Goal: Obtain resource: Download file/media

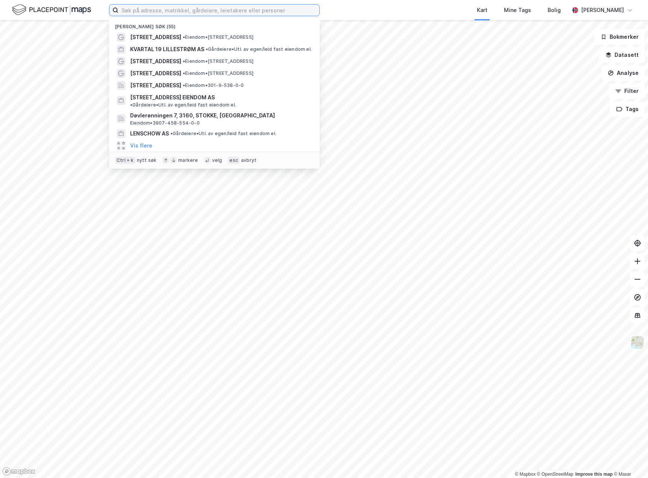
click at [146, 13] on input at bounding box center [218, 10] width 201 height 11
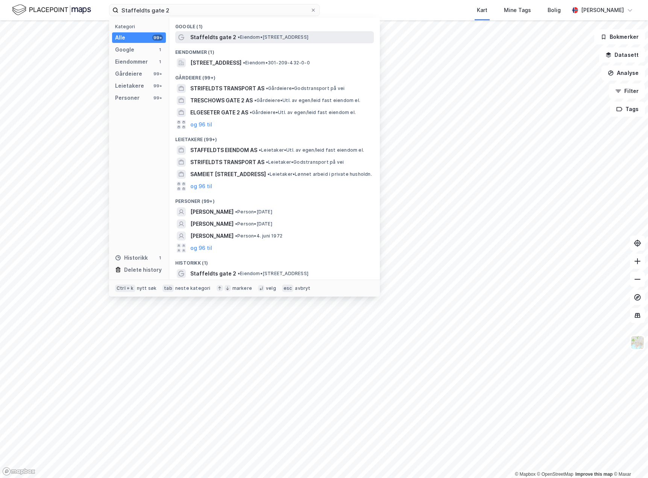
click at [217, 36] on span "Staffeldts gate 2" at bounding box center [213, 37] width 46 height 9
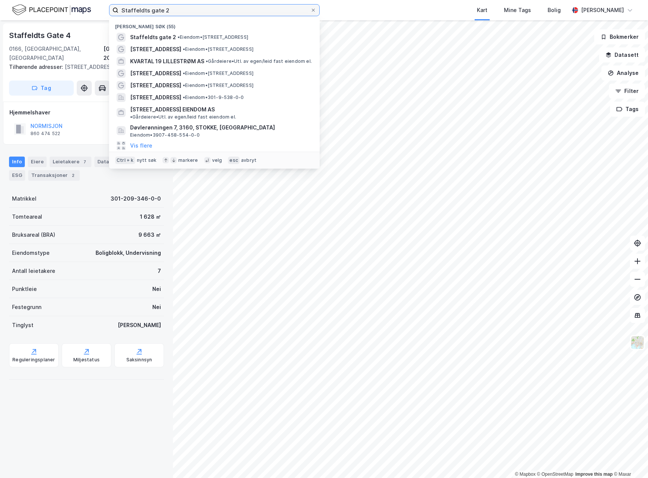
click at [166, 11] on input "Staffeldts gate 2" at bounding box center [214, 10] width 192 height 11
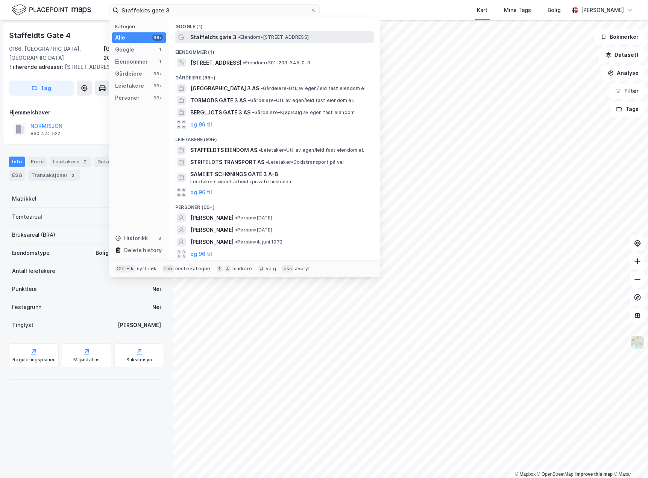
click at [281, 36] on span "• Eiendom • [STREET_ADDRESS]" at bounding box center [273, 37] width 71 height 6
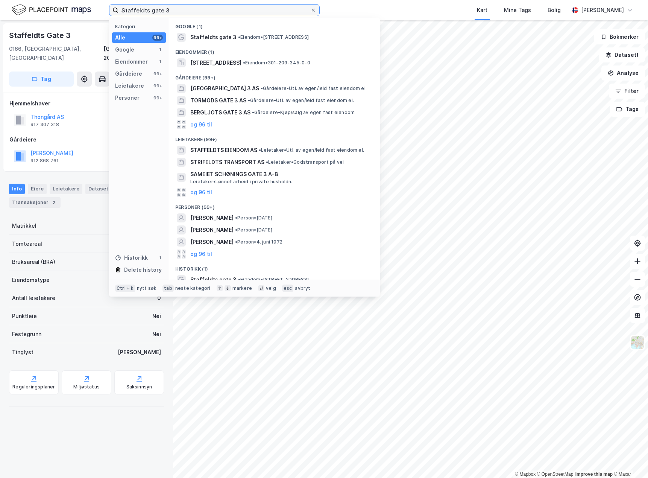
drag, startPoint x: 199, startPoint y: 8, endPoint x: 110, endPoint y: 12, distance: 89.6
click at [110, 12] on label "Staffeldts gate 3" at bounding box center [214, 10] width 211 height 12
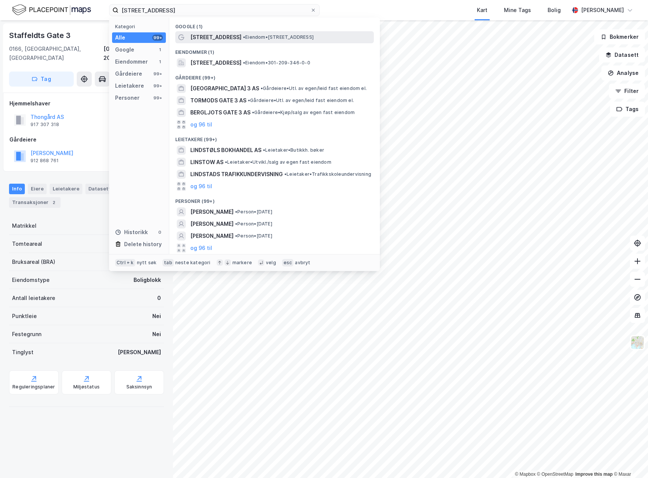
click at [203, 41] on span "[STREET_ADDRESS]" at bounding box center [215, 37] width 51 height 9
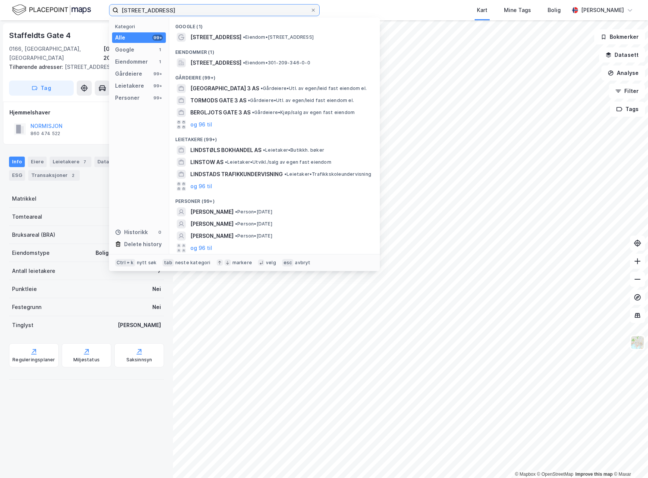
click at [180, 11] on input "[STREET_ADDRESS]" at bounding box center [214, 10] width 192 height 11
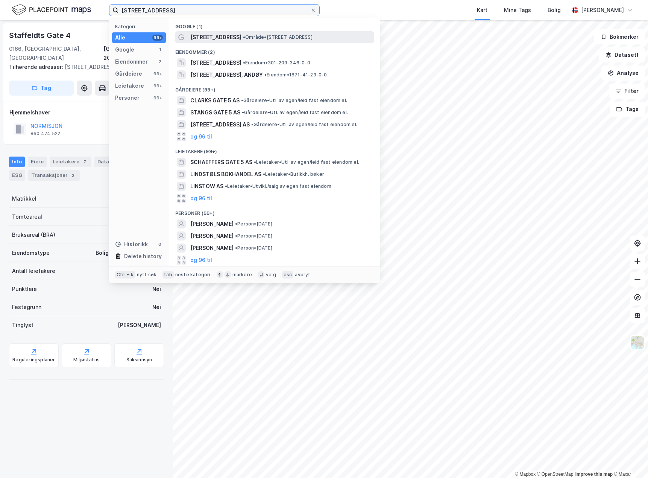
type input "[STREET_ADDRESS]"
click at [212, 37] on span "[STREET_ADDRESS]" at bounding box center [215, 37] width 51 height 9
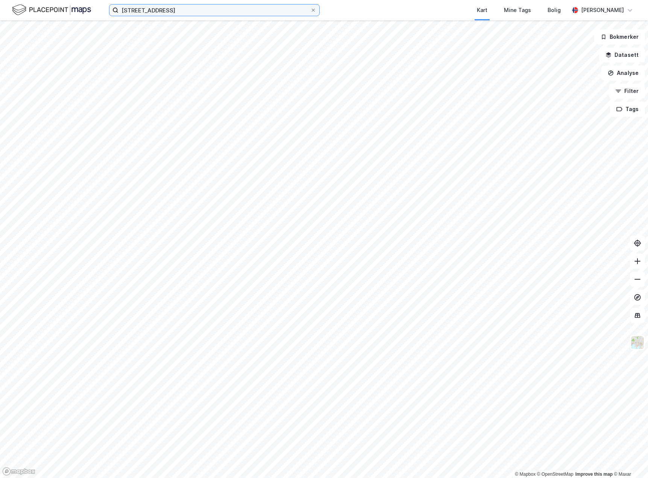
click at [192, 13] on input "[STREET_ADDRESS]" at bounding box center [214, 10] width 192 height 11
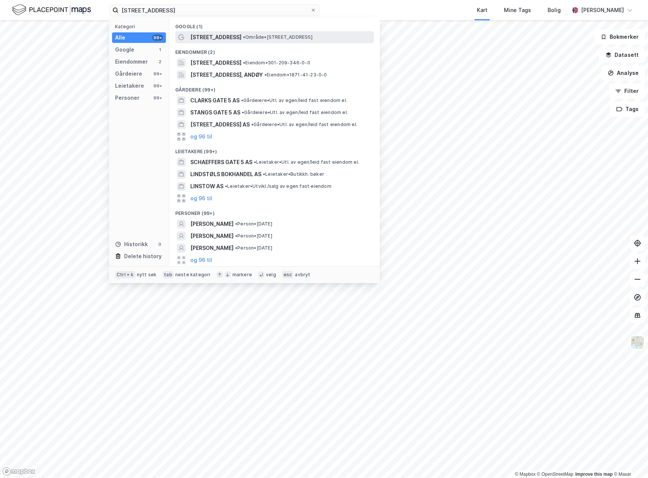
click at [211, 36] on span "[STREET_ADDRESS]" at bounding box center [215, 37] width 51 height 9
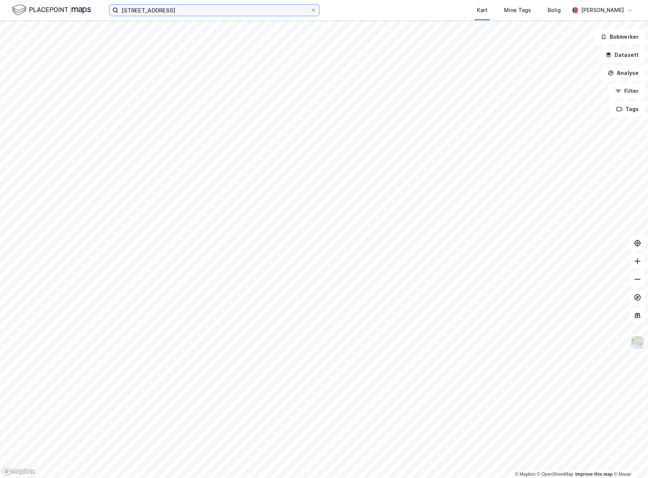
click at [176, 8] on input "[STREET_ADDRESS]" at bounding box center [214, 10] width 192 height 11
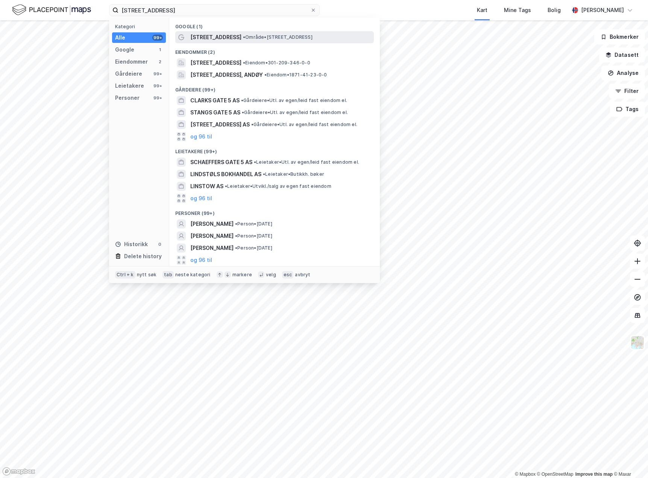
click at [255, 38] on span "• Område • [STREET_ADDRESS]" at bounding box center [278, 37] width 70 height 6
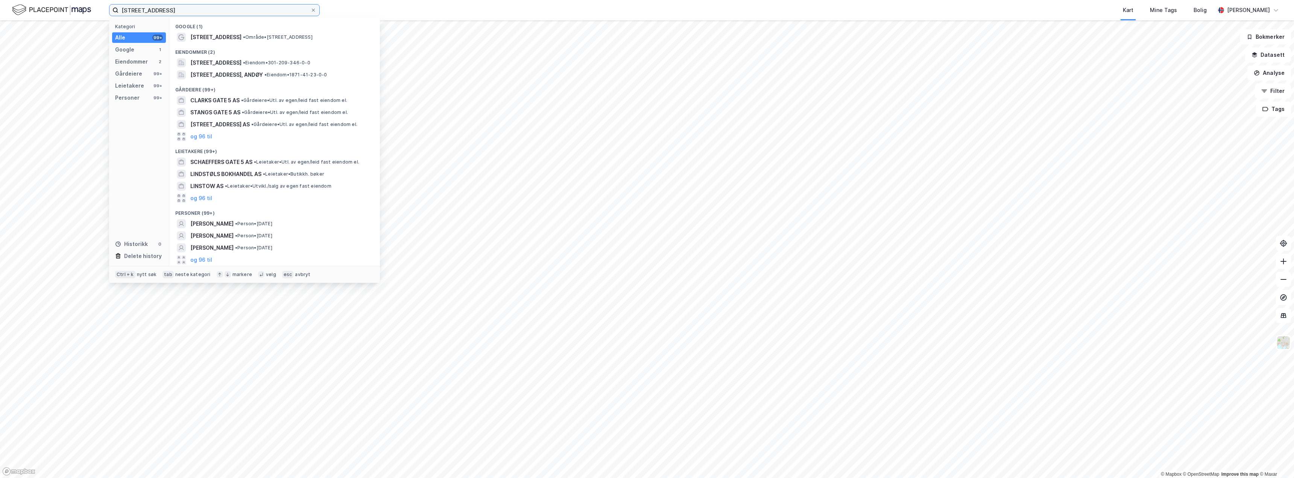
click at [182, 10] on input "[STREET_ADDRESS]" at bounding box center [214, 10] width 192 height 11
click at [274, 40] on div "[STREET_ADDRESS] • Område • [STREET_ADDRESS]" at bounding box center [281, 37] width 182 height 9
click at [216, 13] on input "[STREET_ADDRESS]" at bounding box center [214, 10] width 192 height 11
click at [196, 59] on span "[STREET_ADDRESS]" at bounding box center [215, 62] width 51 height 9
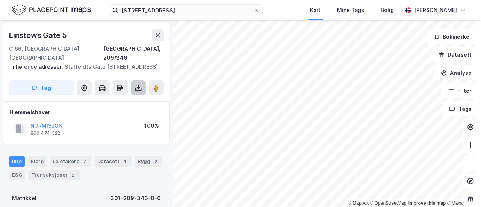
click at [140, 84] on icon at bounding box center [139, 88] width 8 height 8
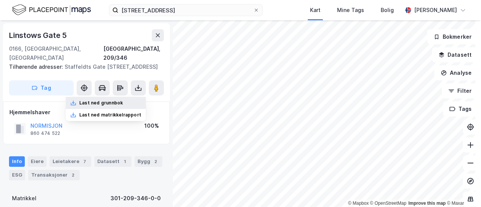
click at [115, 100] on div "Last ned grunnbok" at bounding box center [101, 103] width 44 height 6
